Goal: Task Accomplishment & Management: Manage account settings

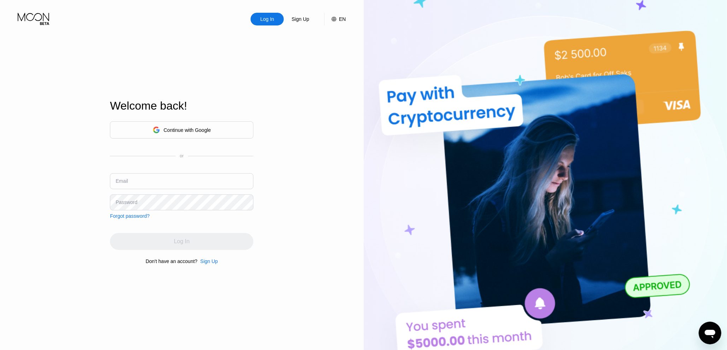
click at [164, 181] on input "text" at bounding box center [182, 181] width 144 height 16
type input "[EMAIL_ADDRESS][DOMAIN_NAME]"
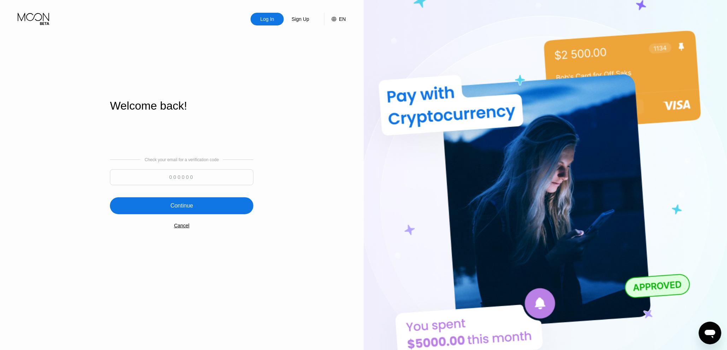
click at [200, 176] on input at bounding box center [182, 177] width 144 height 16
paste input "721167"
type input "721167"
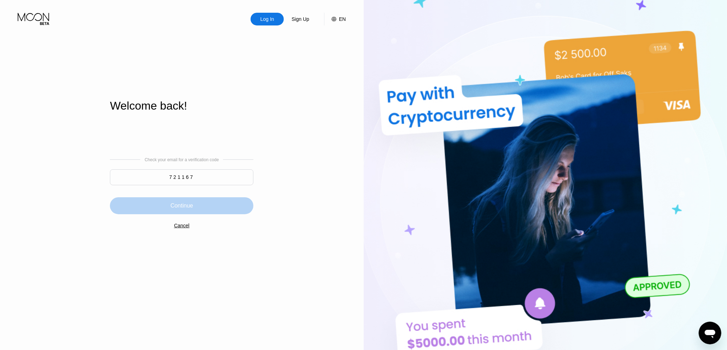
click at [196, 201] on div "Continue" at bounding box center [182, 205] width 144 height 17
